Goal: Information Seeking & Learning: Check status

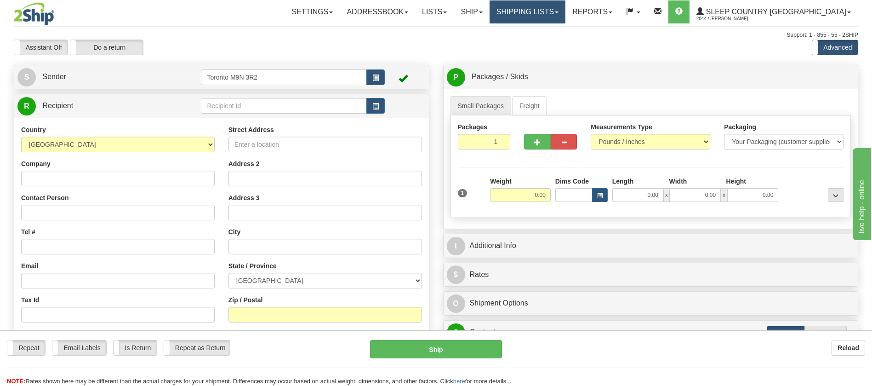
click at [565, 16] on link "Shipping lists" at bounding box center [528, 11] width 76 height 23
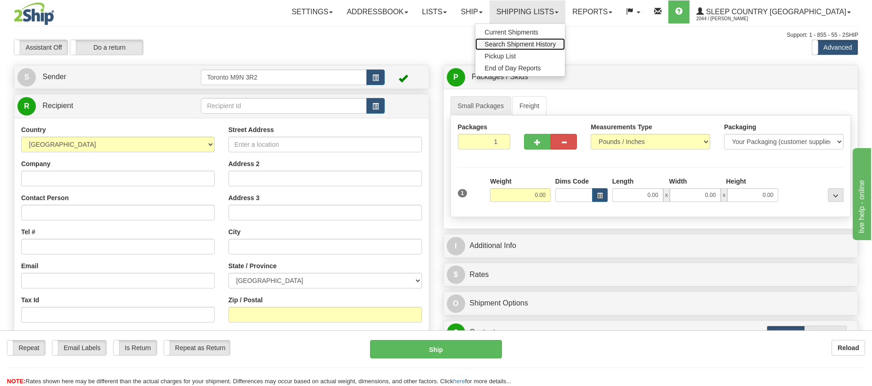
click at [565, 39] on link "Search Shipment History" at bounding box center [520, 44] width 90 height 12
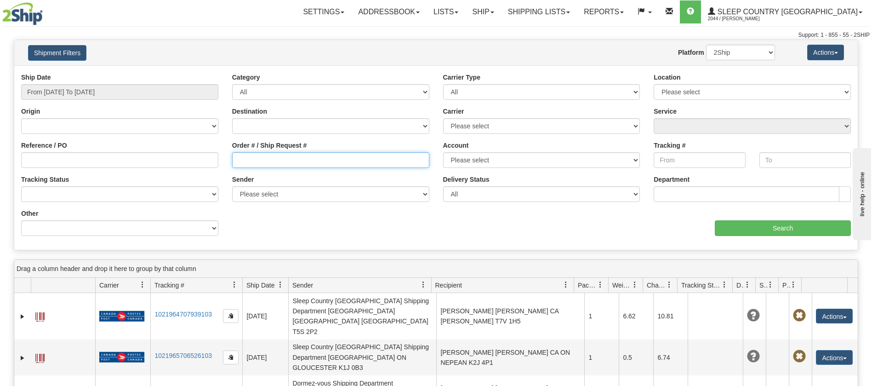
click at [261, 162] on input "Order # / Ship Request #" at bounding box center [330, 160] width 197 height 16
paste input "9000I008597"
type input "9000I008597"
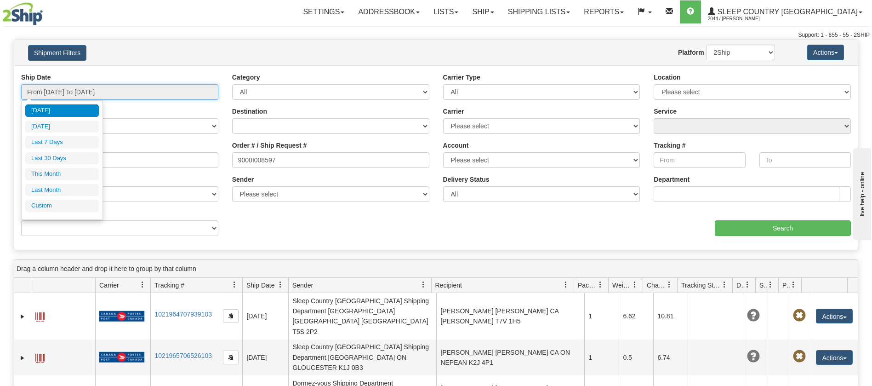
click at [88, 87] on input "From [DATE] To [DATE]" at bounding box center [119, 92] width 197 height 16
click at [61, 153] on li "Last 30 Days" at bounding box center [62, 158] width 74 height 12
type input "From [DATE] To [DATE]"
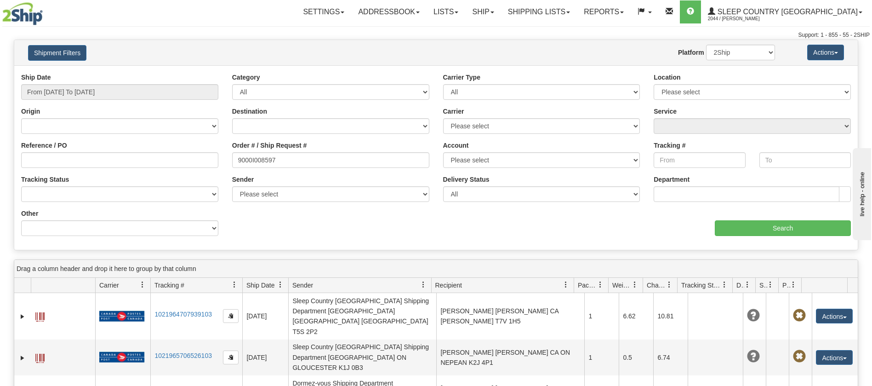
click at [747, 236] on div "Ship Date From 07/21/2025 To 08/19/2025 Category All Inbound Outbound Carrier T…" at bounding box center [435, 158] width 843 height 170
click at [743, 227] on input "Search" at bounding box center [783, 228] width 136 height 16
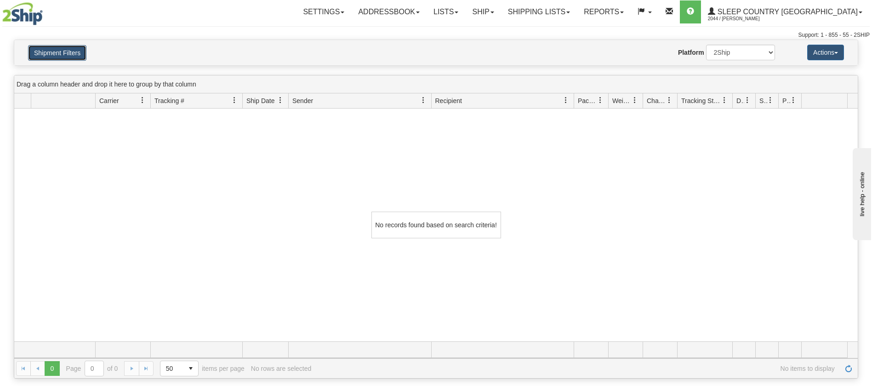
click at [68, 57] on button "Shipment Filters" at bounding box center [57, 53] width 58 height 16
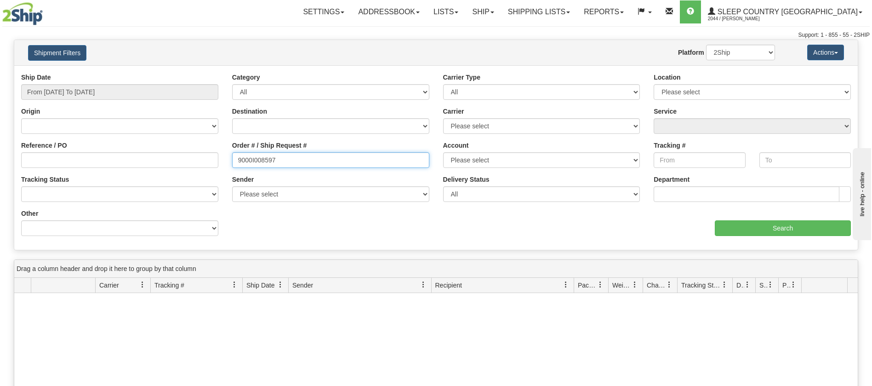
drag, startPoint x: 286, startPoint y: 166, endPoint x: 98, endPoint y: 165, distance: 187.5
click at [98, 73] on div "Reference / PO Order # / Ship Request # 9000I008597 Account Please select Canad…" at bounding box center [435, 73] width 843 height 0
click at [42, 148] on label "Reference / PO" at bounding box center [44, 145] width 46 height 9
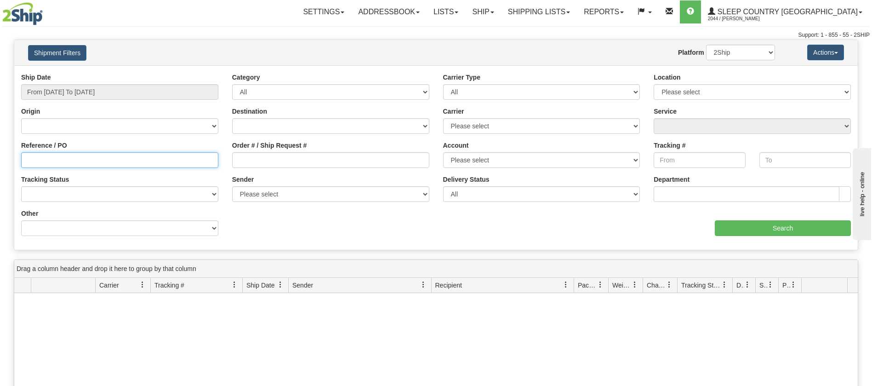
click at [42, 152] on input "Reference / PO" at bounding box center [119, 160] width 197 height 16
click at [38, 165] on input "Reference / PO" at bounding box center [119, 160] width 197 height 16
paste input "9000I008597"
type input "9000I008597"
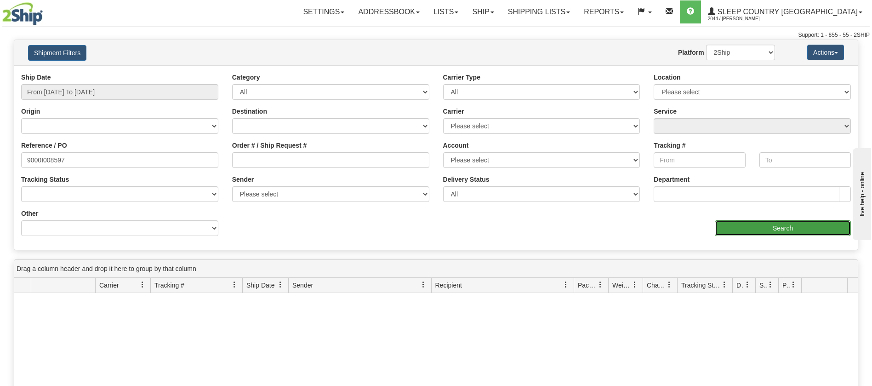
click at [754, 222] on input "Search" at bounding box center [783, 228] width 136 height 16
